Goal: Information Seeking & Learning: Learn about a topic

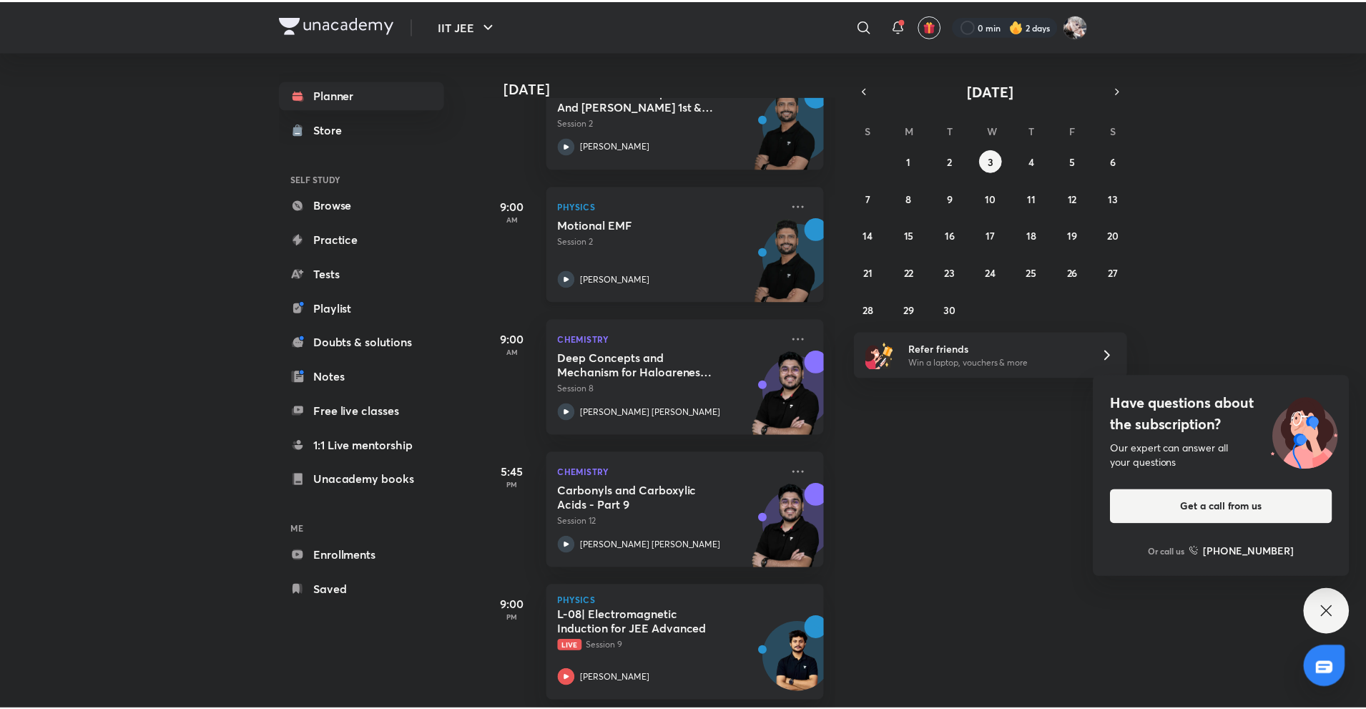
scroll to position [490, 0]
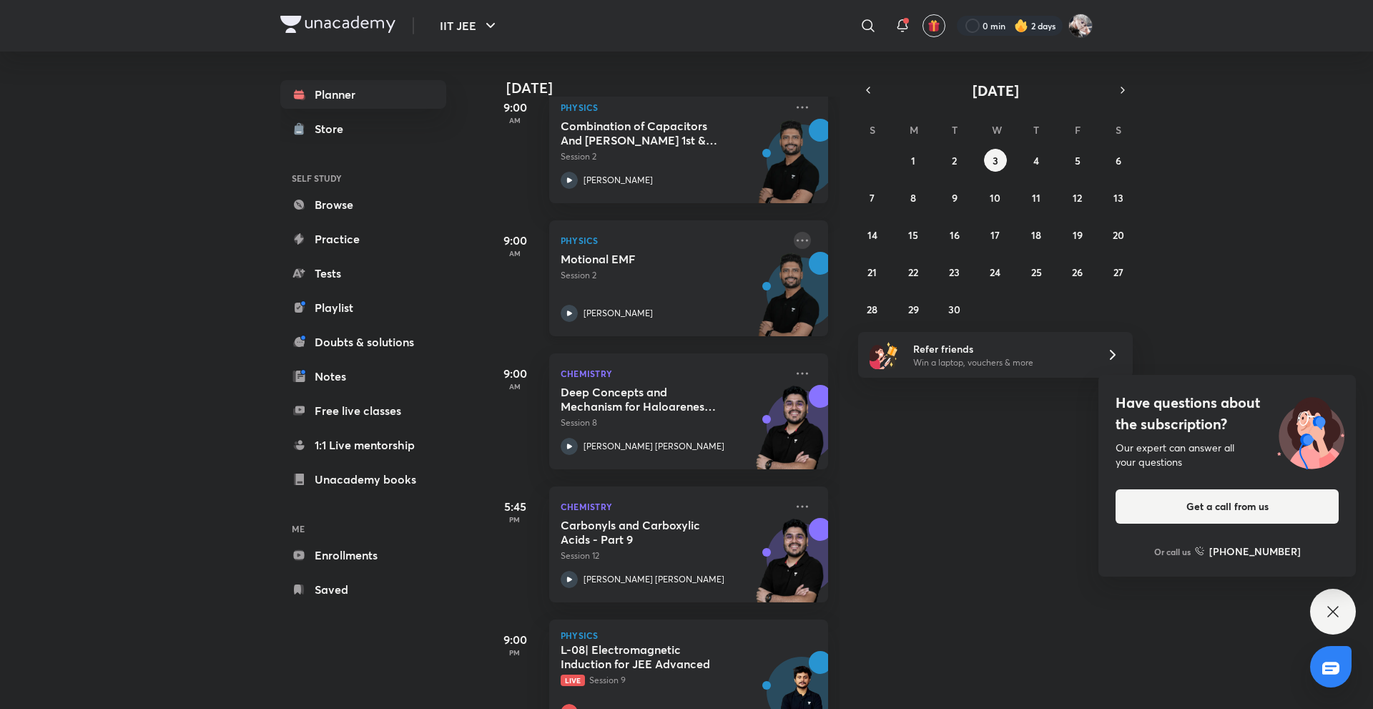
click at [794, 248] on icon at bounding box center [802, 240] width 17 height 17
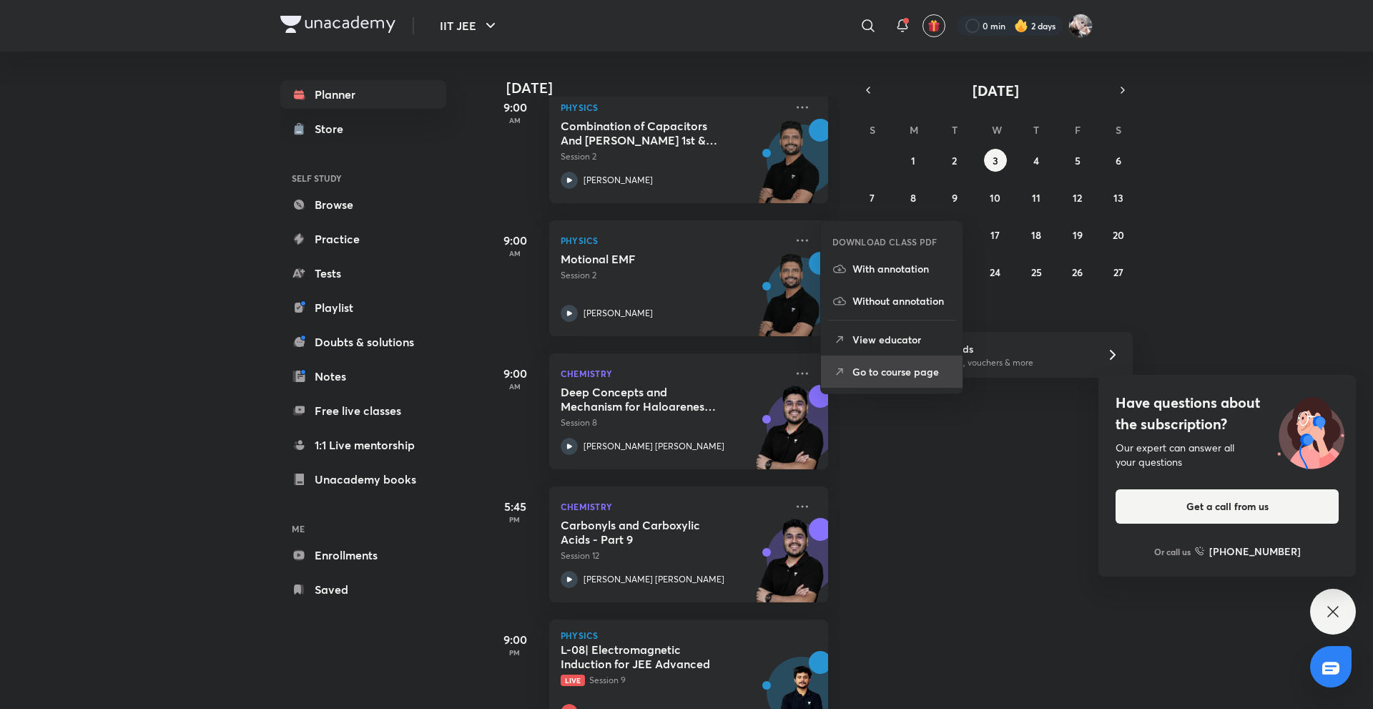
click at [859, 375] on p "Go to course page" at bounding box center [901, 371] width 99 height 15
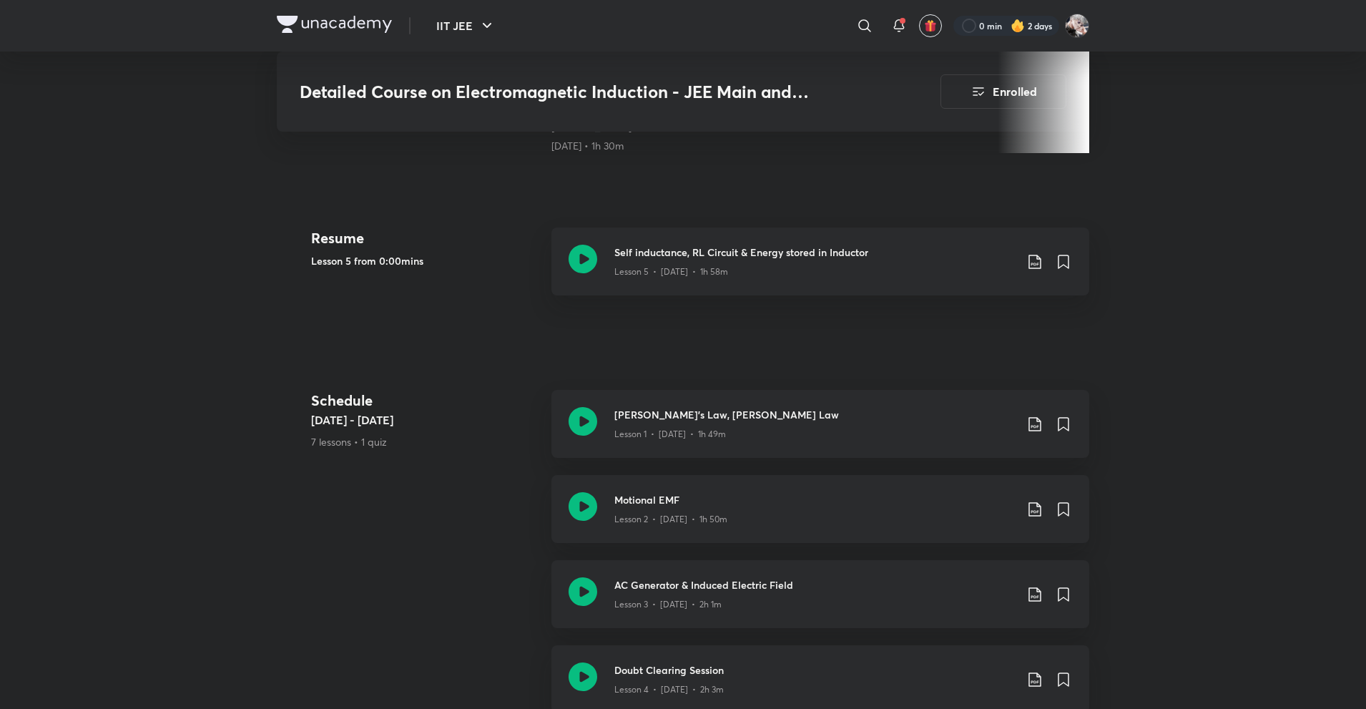
scroll to position [572, 0]
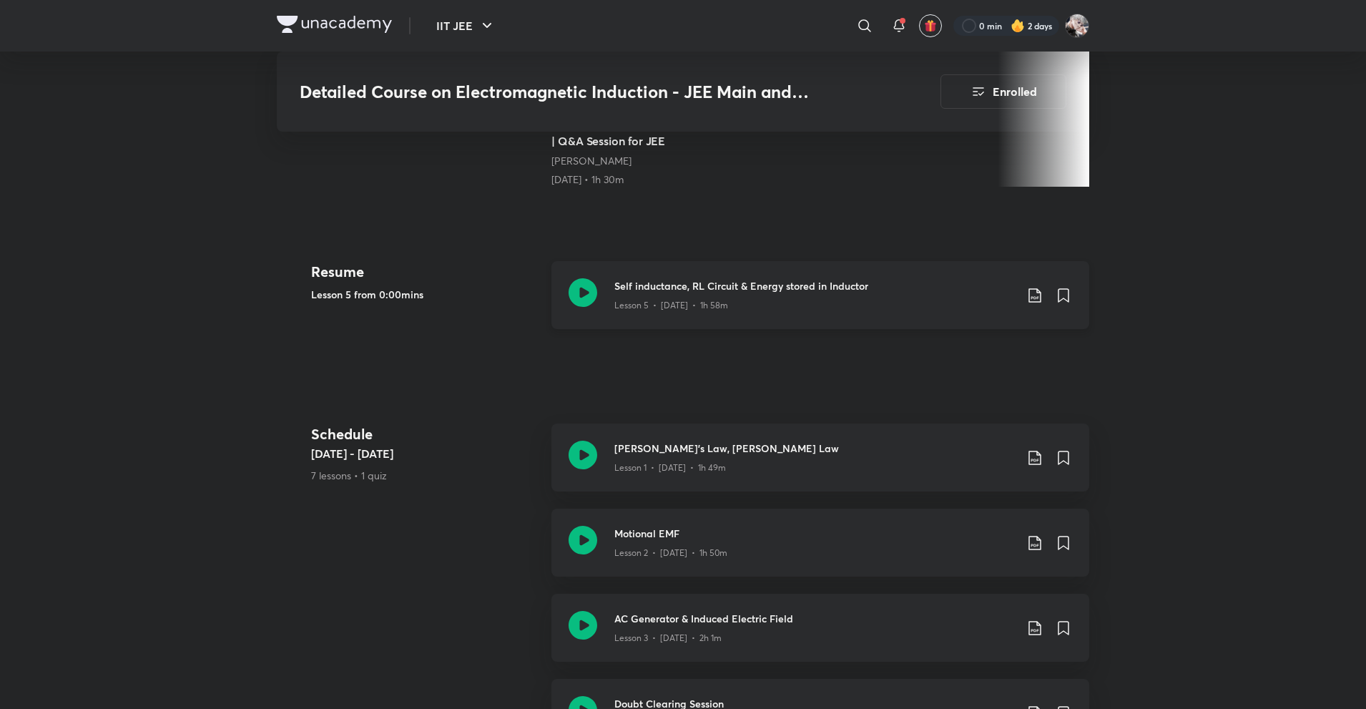
click at [714, 311] on div "Self inductance, RL Circuit & Energy stored in Inductor Lesson 5 • [DATE] • 1h …" at bounding box center [820, 295] width 538 height 68
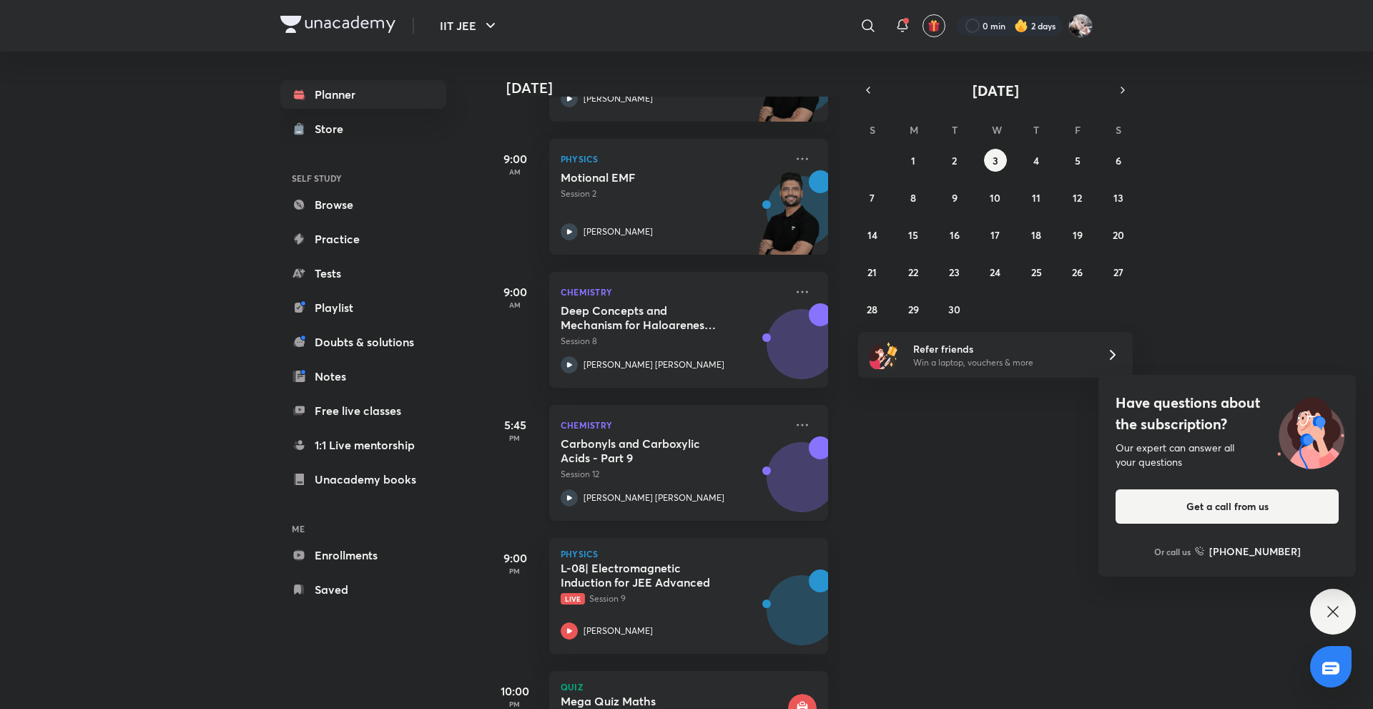
scroll to position [633, 0]
